Goal: Transaction & Acquisition: Purchase product/service

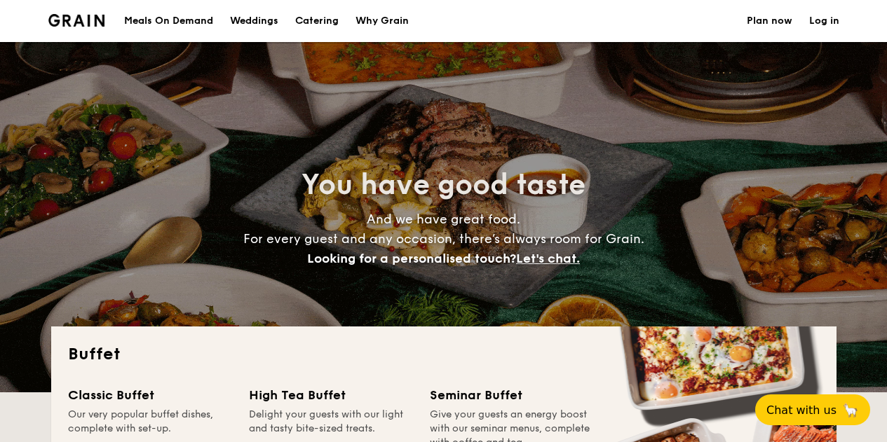
select select
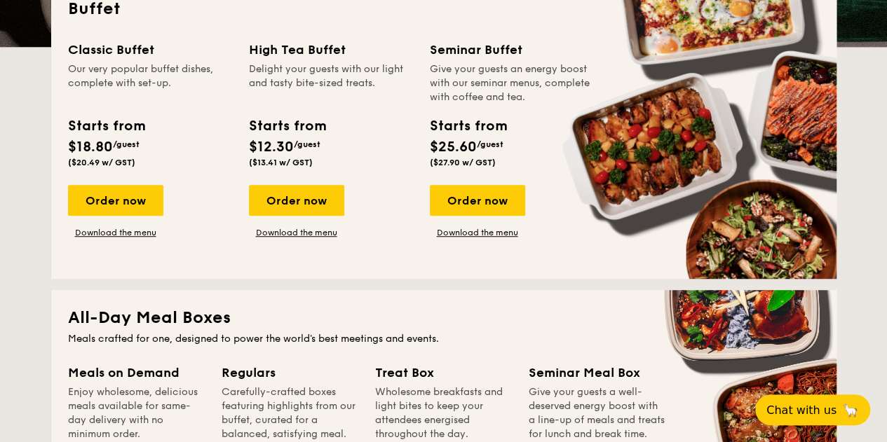
scroll to position [342, 0]
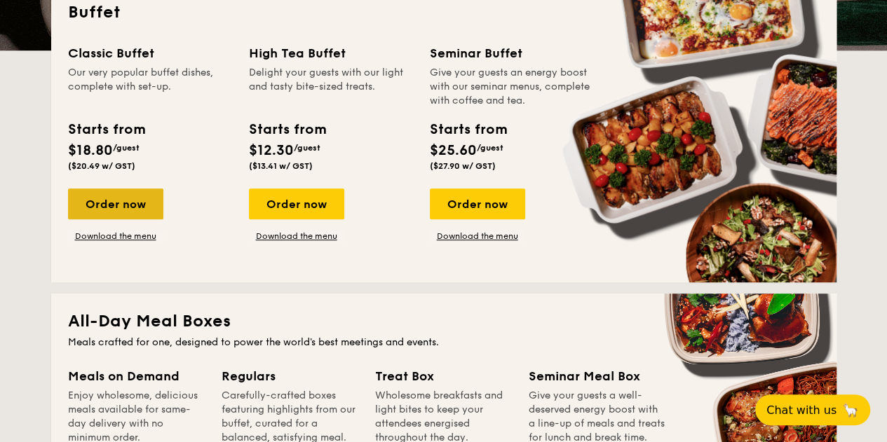
click at [133, 203] on div "Order now" at bounding box center [115, 204] width 95 height 31
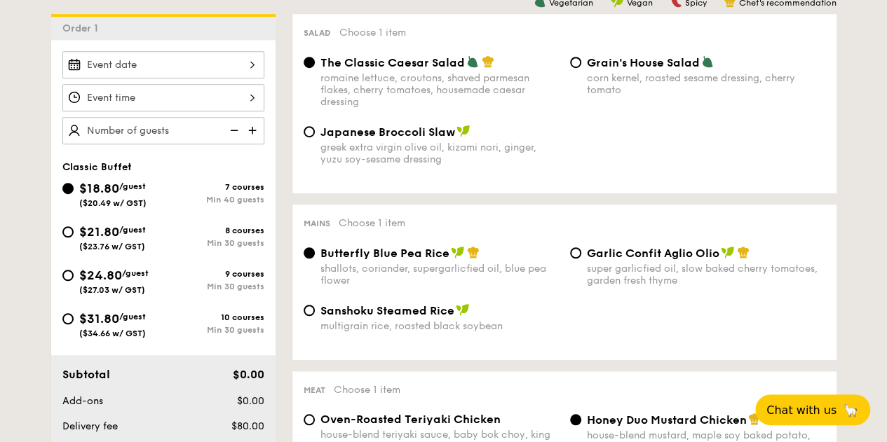
scroll to position [383, 0]
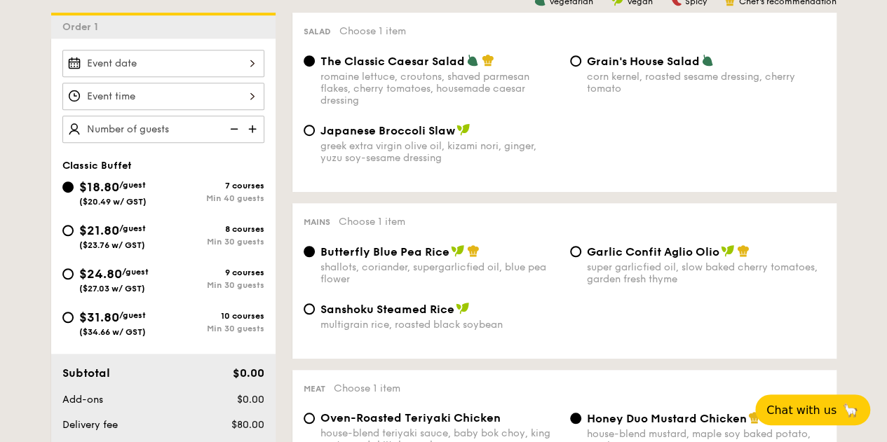
scroll to position [342, 0]
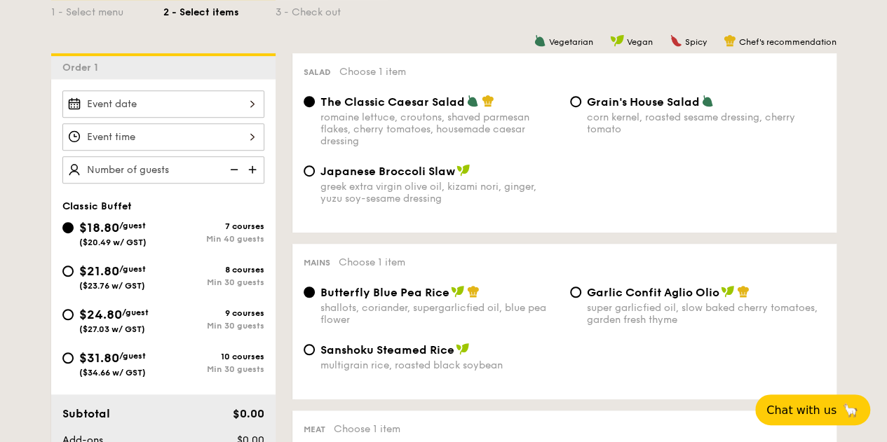
select select
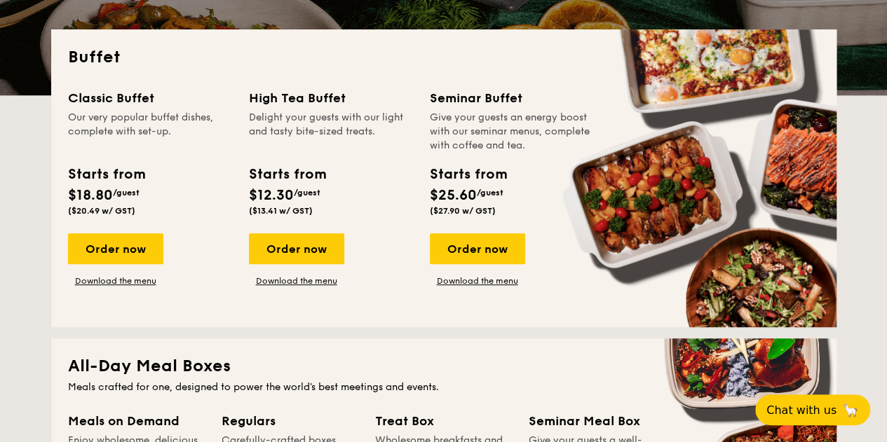
scroll to position [294, 0]
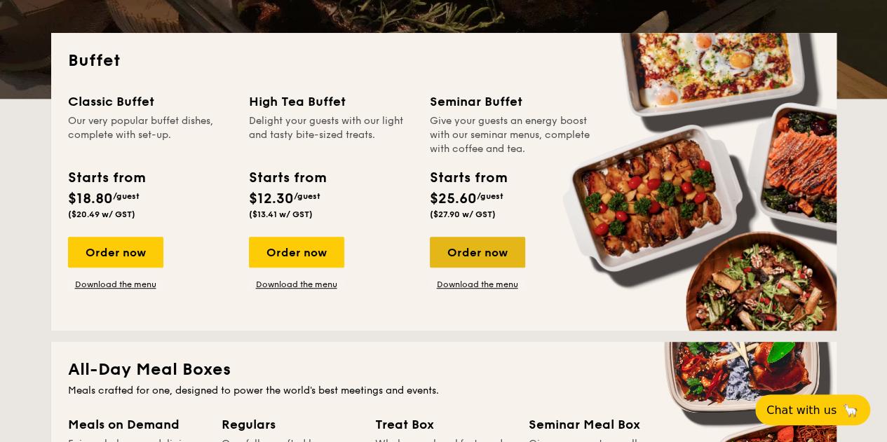
click at [461, 257] on div "Order now" at bounding box center [477, 252] width 95 height 31
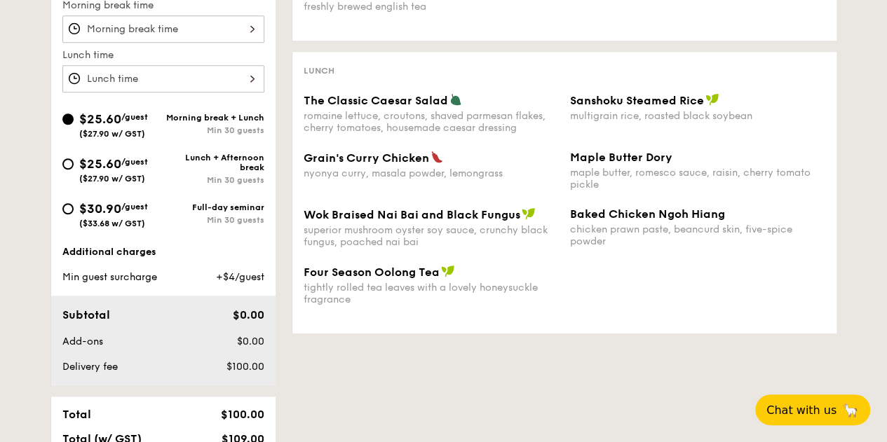
scroll to position [487, 0]
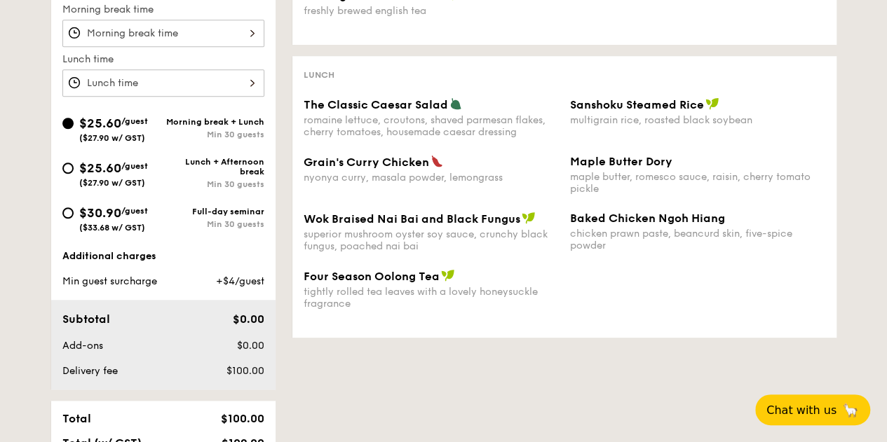
select select
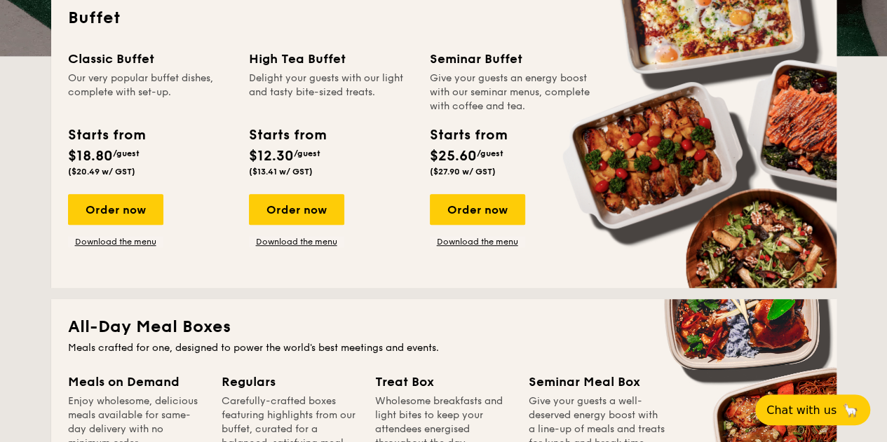
scroll to position [341, 0]
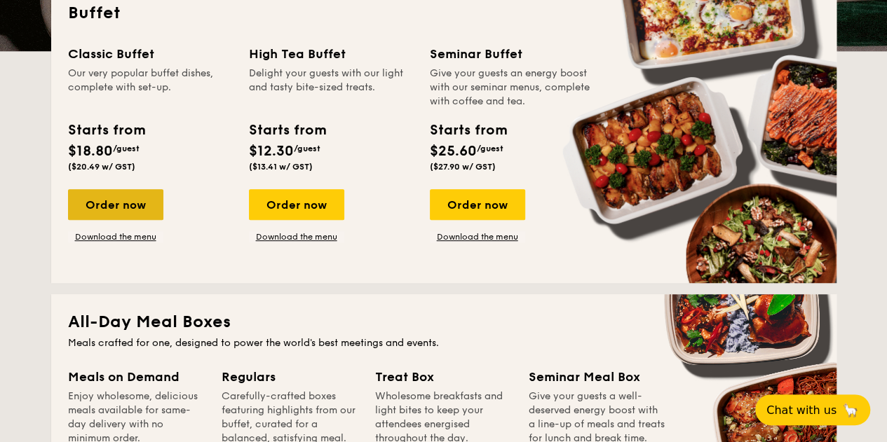
click at [111, 201] on div "Order now" at bounding box center [115, 204] width 95 height 31
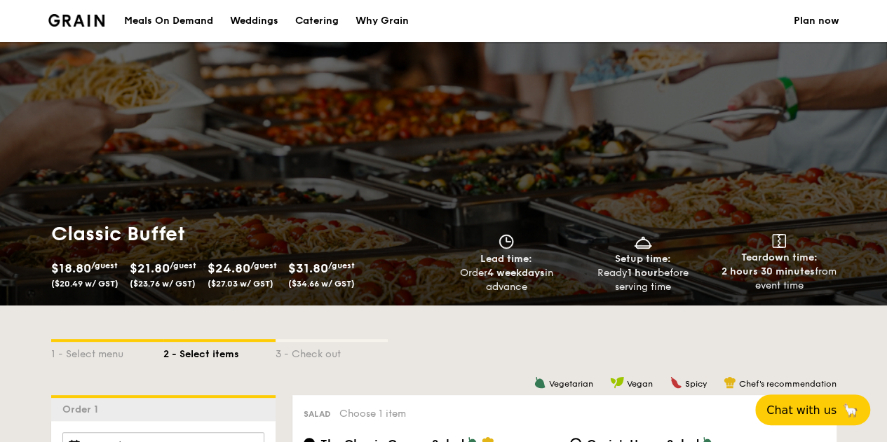
scroll to position [67, 0]
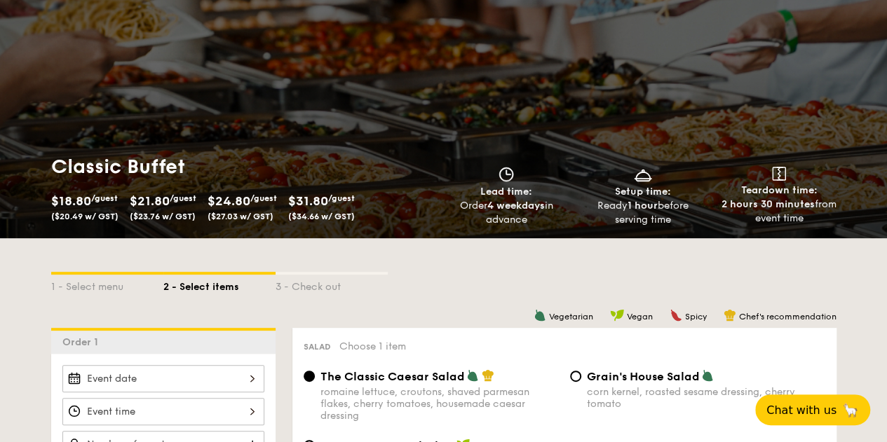
select select
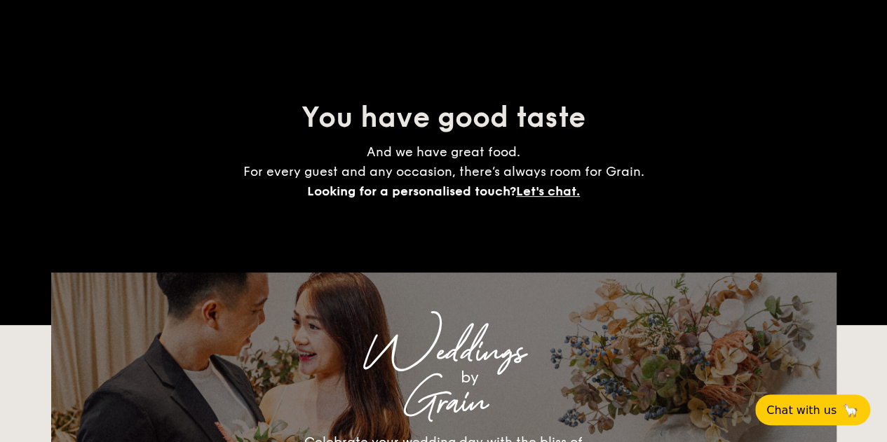
scroll to position [341, 0]
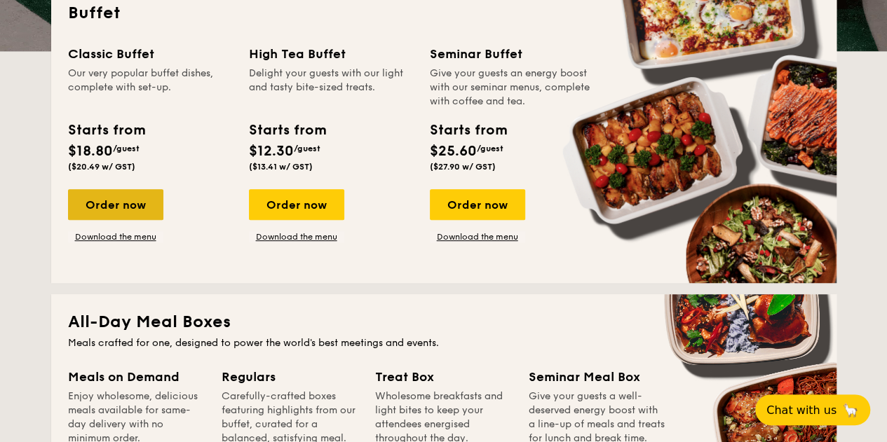
click at [147, 202] on div "Order now" at bounding box center [115, 204] width 95 height 31
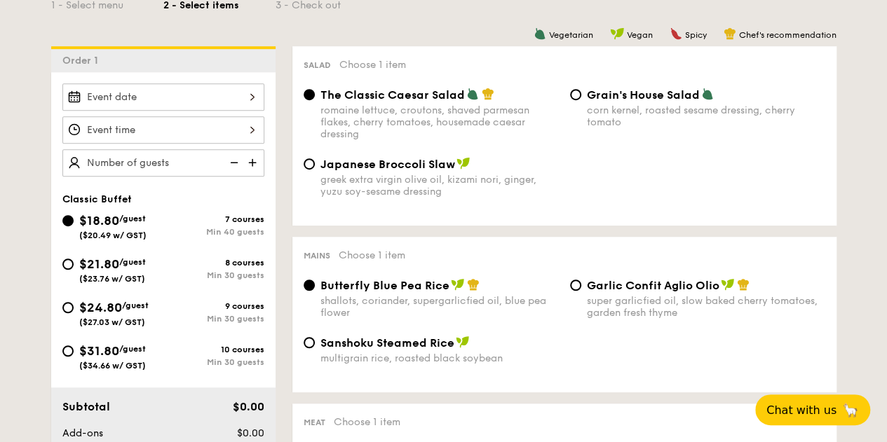
scroll to position [348, 0]
click at [101, 267] on span "$21.80" at bounding box center [99, 264] width 40 height 15
click at [74, 267] on input "$21.80 /guest ($23.76 w/ GST) 8 courses Min 30 guests" at bounding box center [67, 264] width 11 height 11
radio input "true"
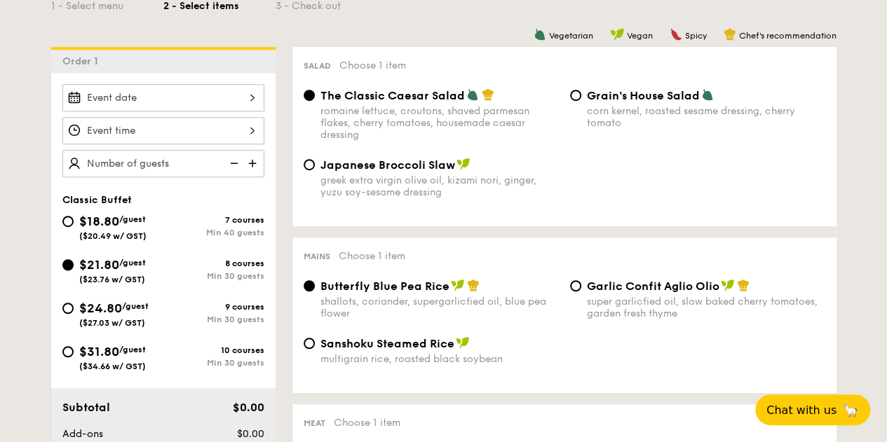
radio input "true"
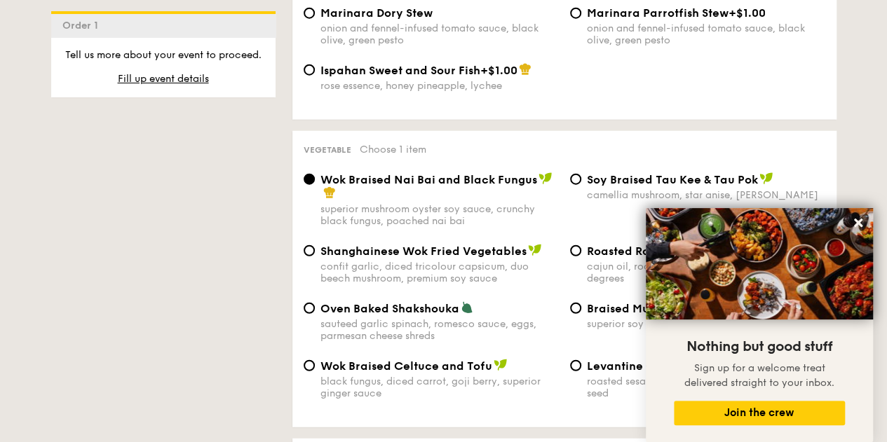
scroll to position [1822, 0]
